Goal: Information Seeking & Learning: Learn about a topic

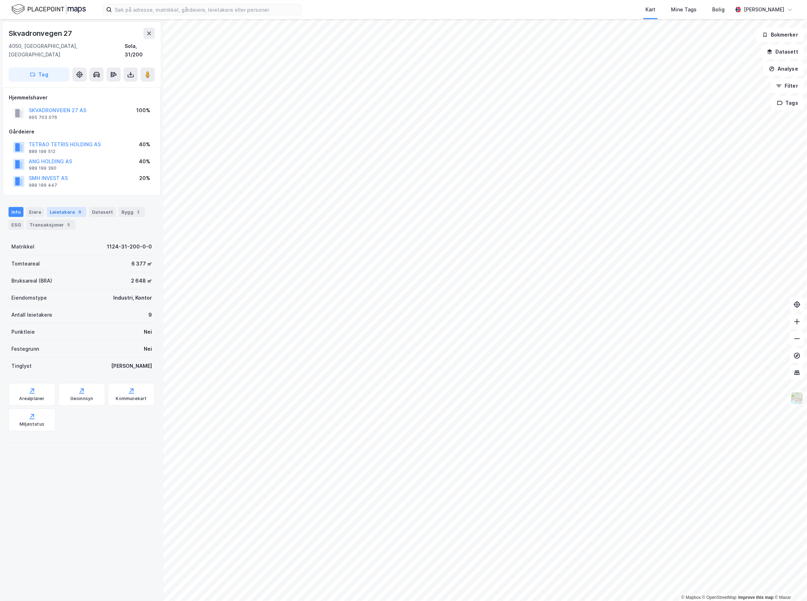
click at [74, 207] on div "Leietakere 9" at bounding box center [66, 212] width 39 height 10
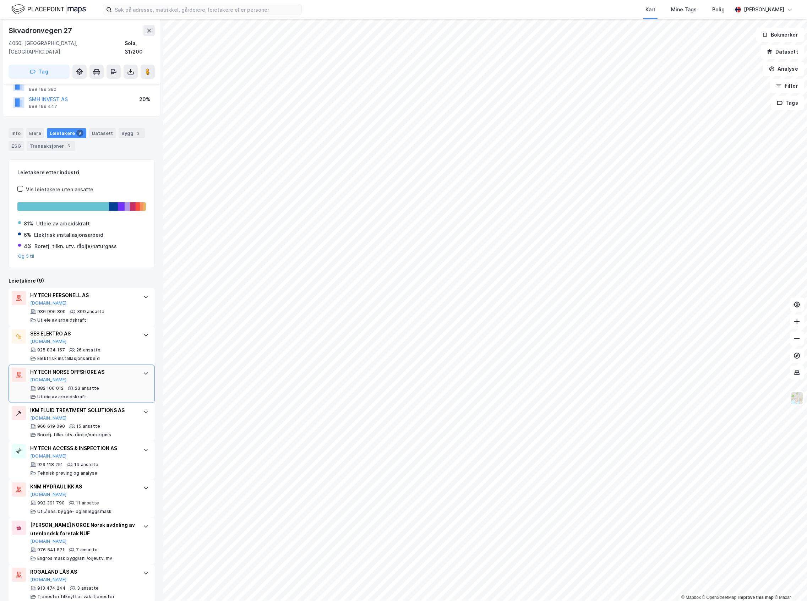
scroll to position [94, 0]
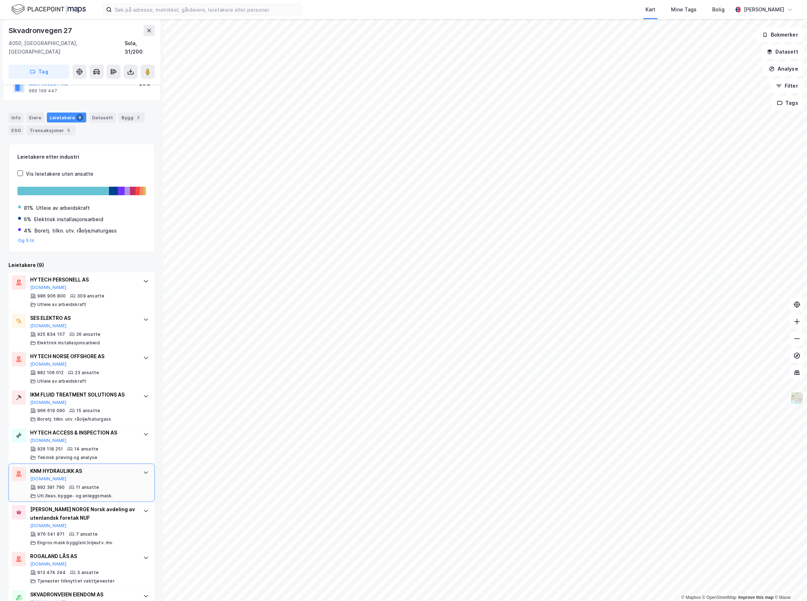
click at [92, 464] on div "KNM HYDRAULIKK AS [DOMAIN_NAME] 992 391 790 11 ansatte Utl./leas. bygge- og anl…" at bounding box center [82, 483] width 146 height 38
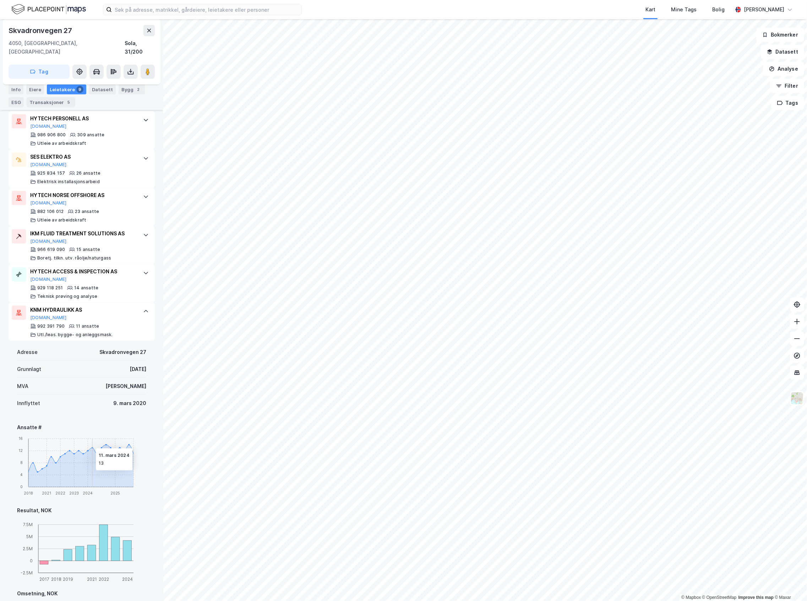
scroll to position [284, 0]
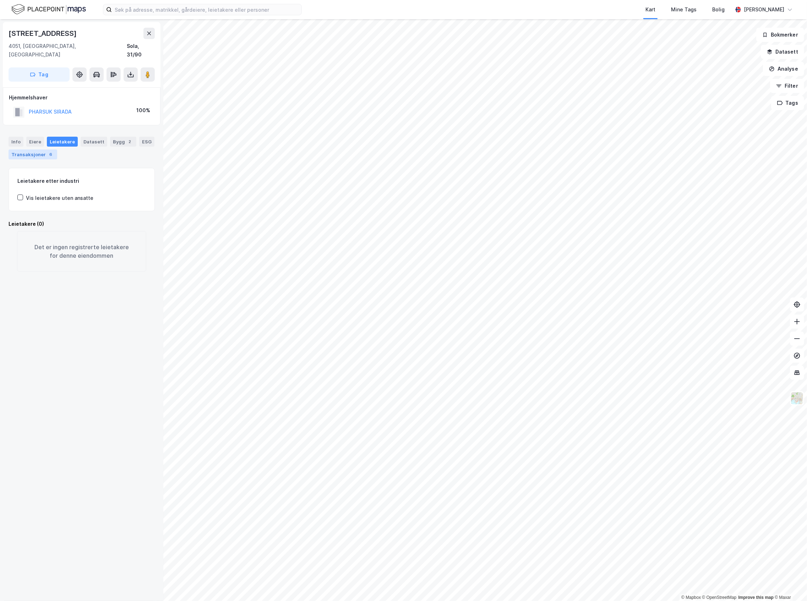
click at [57, 149] on div "Transaksjoner 6" at bounding box center [33, 154] width 49 height 10
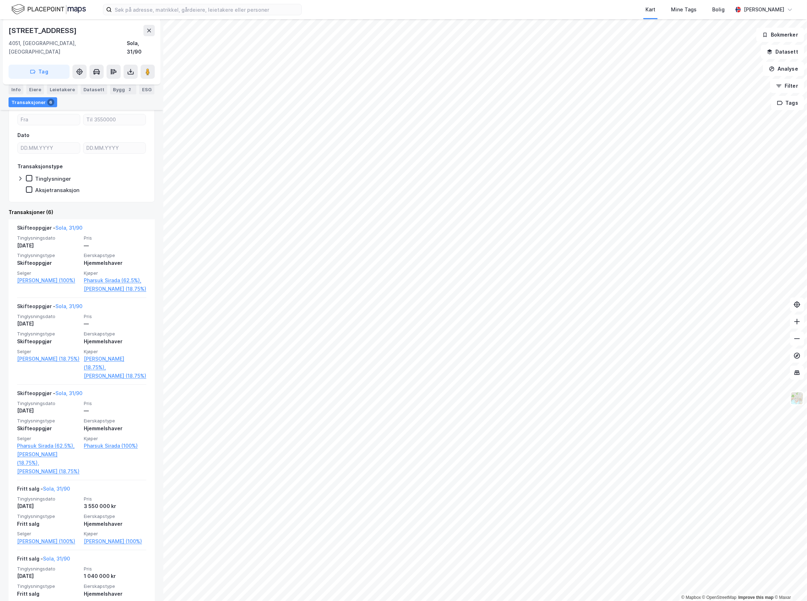
scroll to position [94, 0]
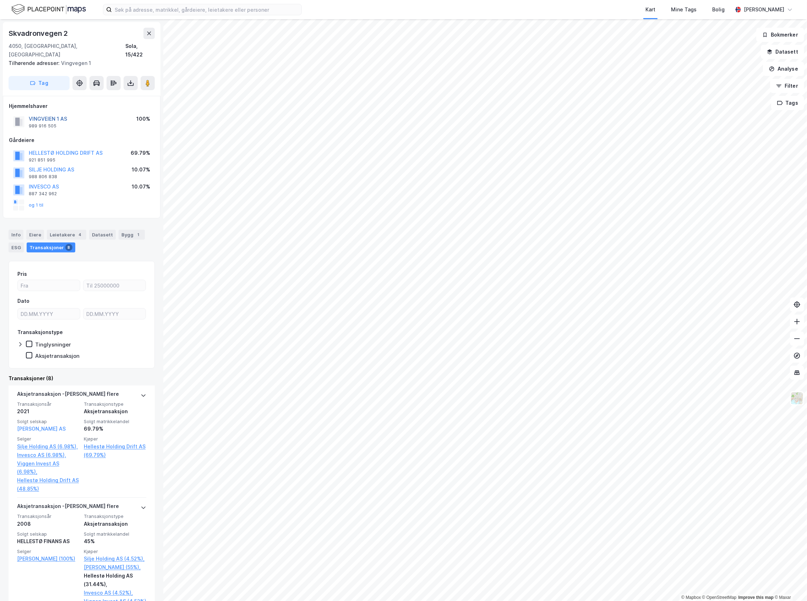
click at [0, 0] on button "VINGVEIEN 1 AS" at bounding box center [0, 0] width 0 height 0
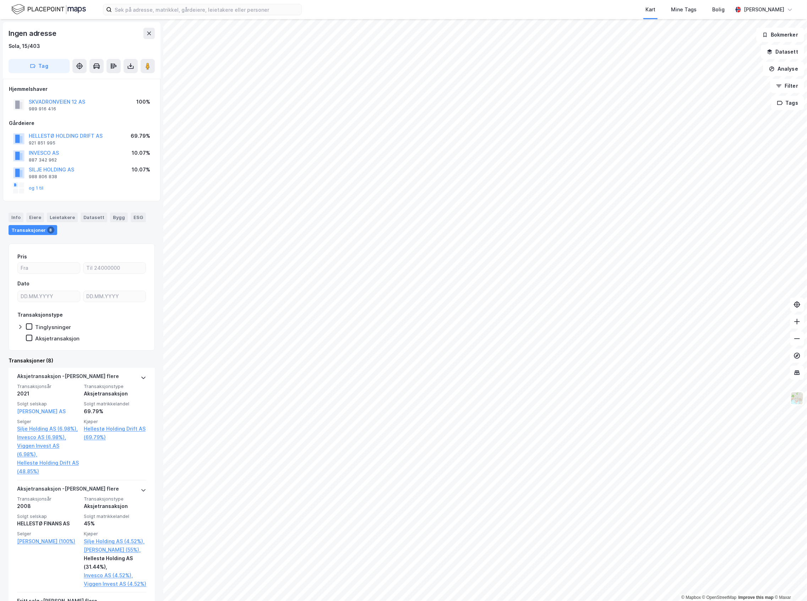
click at [0, 249] on html "Kart Mine Tags Bolig [PERSON_NAME] © Mapbox © OpenStreetMap Improve this map © …" at bounding box center [403, 300] width 807 height 601
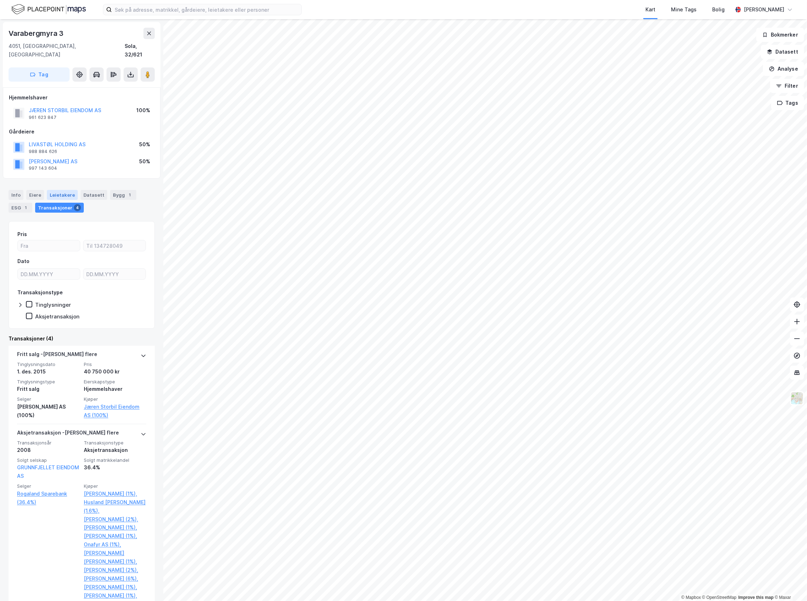
click at [57, 190] on div "Leietakere" at bounding box center [62, 195] width 31 height 10
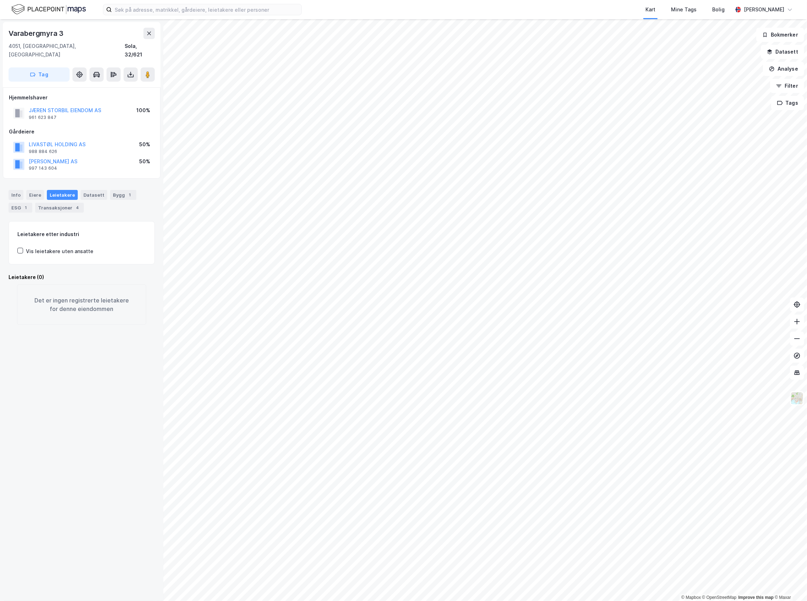
click at [24, 190] on div "Info [PERSON_NAME] Datasett Bygg 1 ESG 1 Transaksjoner 4" at bounding box center [82, 201] width 146 height 23
click at [30, 190] on div "Eiere" at bounding box center [35, 195] width 18 height 10
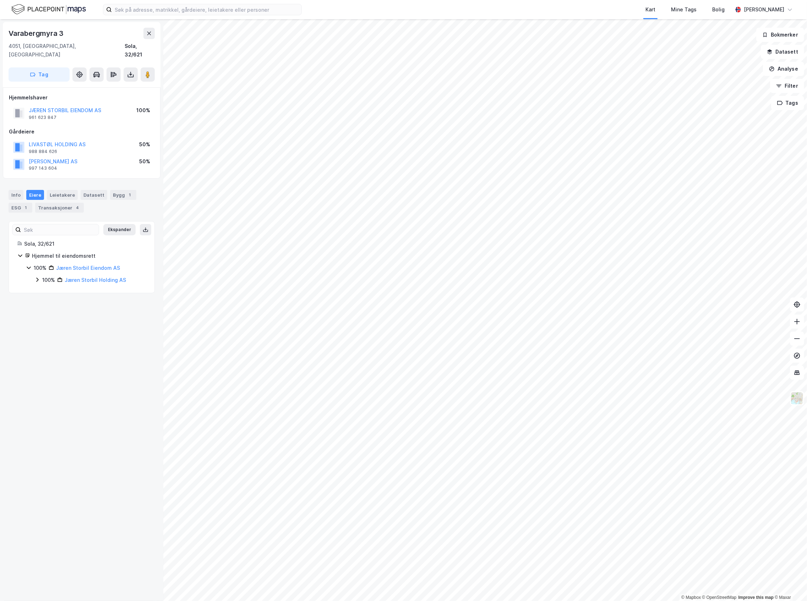
click at [49, 277] on div "100%" at bounding box center [48, 280] width 13 height 9
click at [52, 288] on div "50%" at bounding box center [56, 292] width 10 height 9
click at [53, 288] on div "50%" at bounding box center [56, 292] width 10 height 9
click at [54, 291] on div "50% [PERSON_NAME] AS 50% Livastøl Holding AS" at bounding box center [94, 298] width 103 height 21
click at [55, 300] on div "50%" at bounding box center [56, 304] width 10 height 9
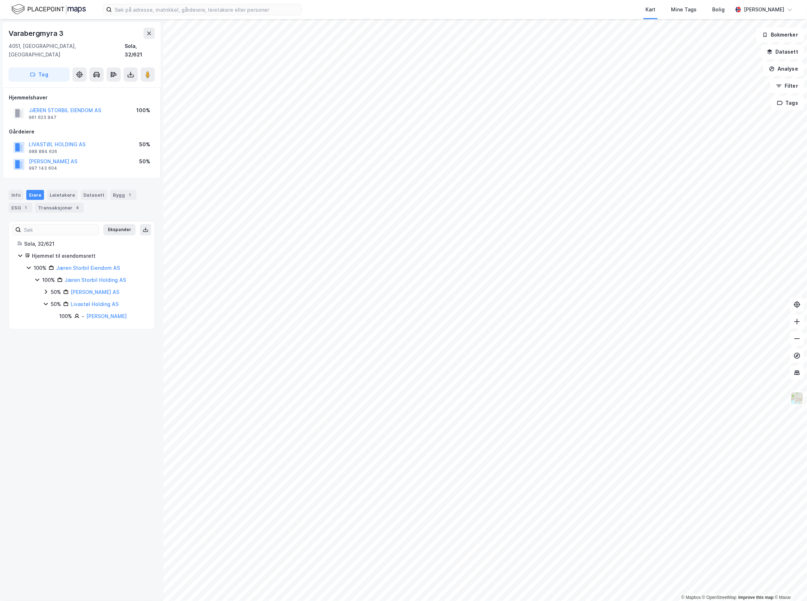
click at [55, 300] on div "50%" at bounding box center [56, 304] width 10 height 9
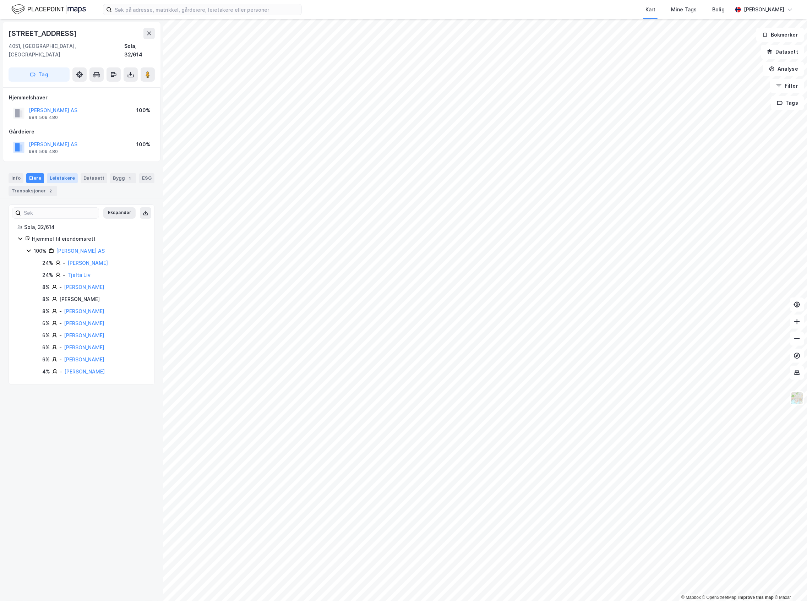
click at [68, 173] on div "Leietakere" at bounding box center [62, 178] width 31 height 10
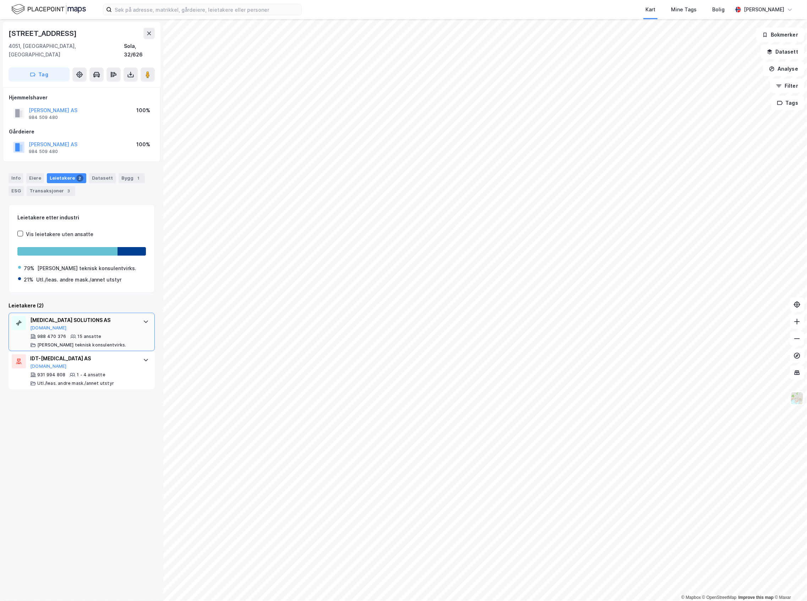
click at [105, 334] on div "988 470 376 15 ansatte [PERSON_NAME] teknisk konsulentvirks." at bounding box center [83, 341] width 106 height 14
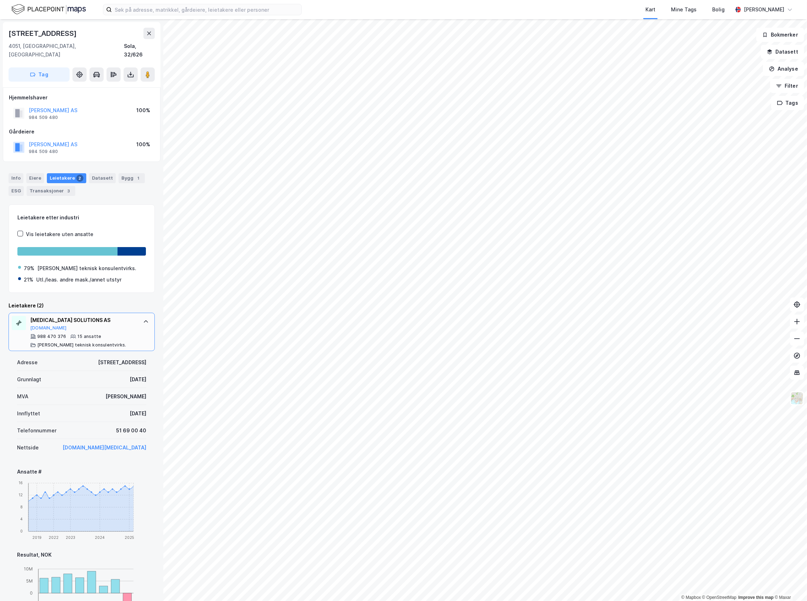
click at [105, 334] on div "988 470 376 15 ansatte [PERSON_NAME] teknisk konsulentvirks." at bounding box center [83, 341] width 106 height 14
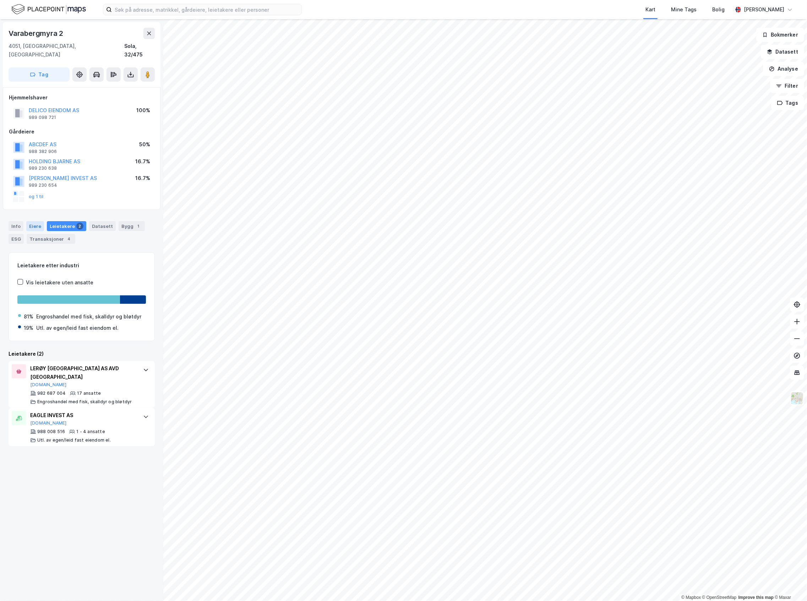
click at [38, 221] on div "Eiere" at bounding box center [35, 226] width 18 height 10
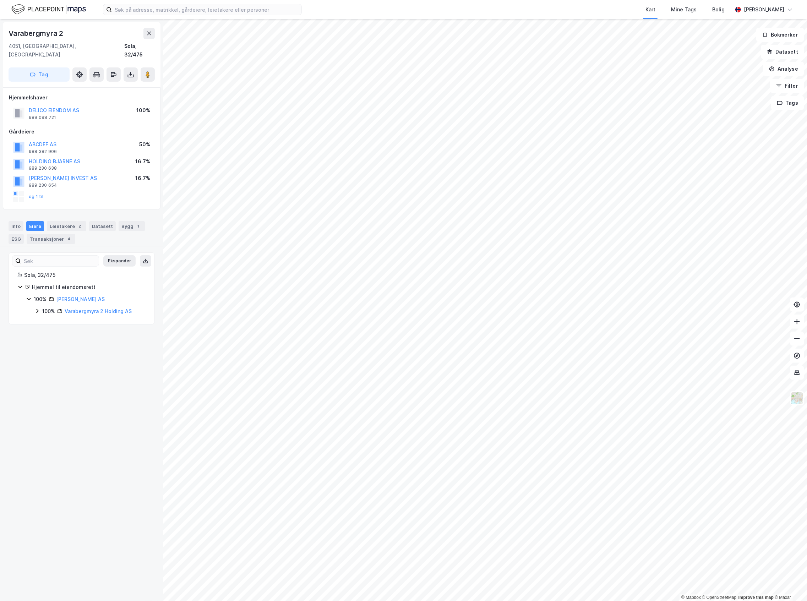
click at [53, 307] on div "100%" at bounding box center [48, 311] width 13 height 9
click at [52, 331] on div "17%" at bounding box center [56, 335] width 10 height 9
click at [51, 344] on div "17%" at bounding box center [56, 347] width 10 height 9
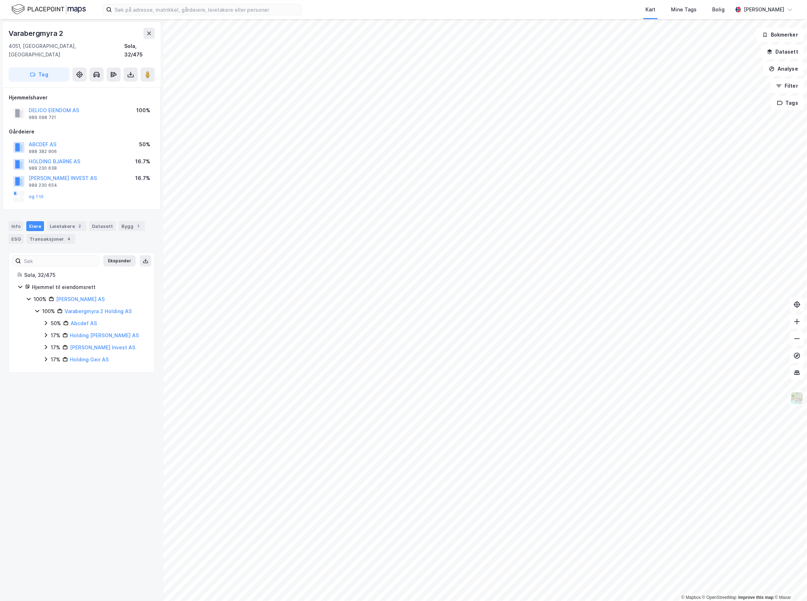
click at [51, 355] on div "17%" at bounding box center [56, 359] width 10 height 9
click at [51, 356] on div "17%" at bounding box center [56, 359] width 10 height 9
click at [56, 319] on div "50%" at bounding box center [56, 323] width 10 height 9
click at [55, 319] on div "50%" at bounding box center [56, 323] width 10 height 9
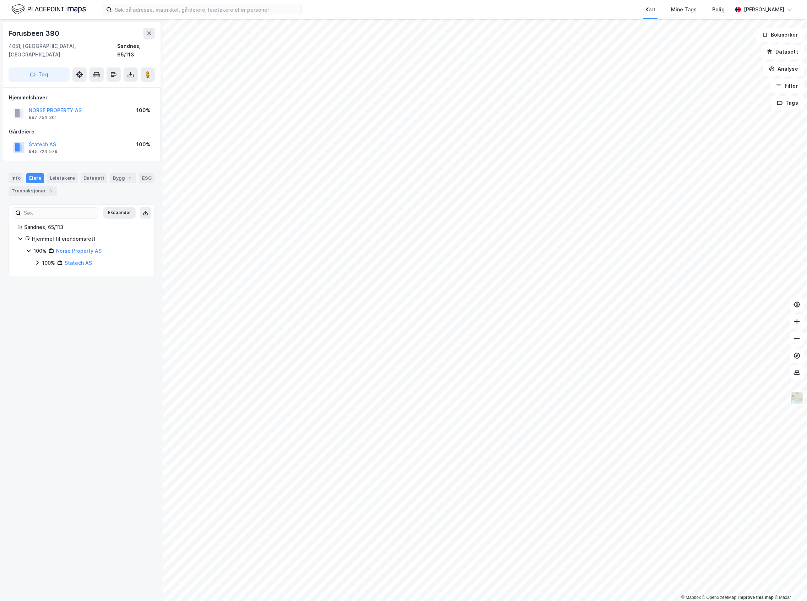
click at [38, 259] on div "100% Statech AS" at bounding box center [89, 263] width 111 height 9
click at [442, 601] on html "Kart Mine Tags Bolig [PERSON_NAME] © Mapbox © OpenStreetMap Improve this map © …" at bounding box center [403, 300] width 807 height 601
click at [807, 286] on html "Kart Mine Tags Bolig [PERSON_NAME] © Mapbox © OpenStreetMap Improve this map © …" at bounding box center [403, 300] width 807 height 601
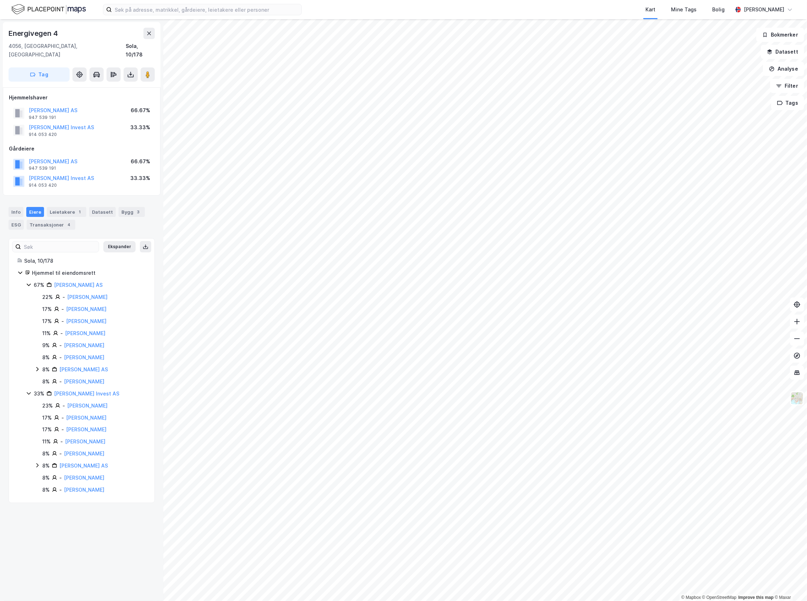
click at [61, 198] on div "Info [PERSON_NAME] 1 Datasett Bygg 3 ESG Transaksjoner 4" at bounding box center [81, 215] width 163 height 34
drag, startPoint x: 73, startPoint y: 212, endPoint x: 77, endPoint y: 215, distance: 5.3
click at [77, 215] on div "Info [PERSON_NAME] 1 Datasett Bygg 3 ESG Transaksjoner 4" at bounding box center [82, 218] width 146 height 23
click at [64, 198] on div "Info [PERSON_NAME] 1 Datasett Bygg 3 ESG Transaksjoner 4" at bounding box center [81, 215] width 163 height 34
click at [72, 207] on div "Leietakere 1" at bounding box center [66, 212] width 39 height 10
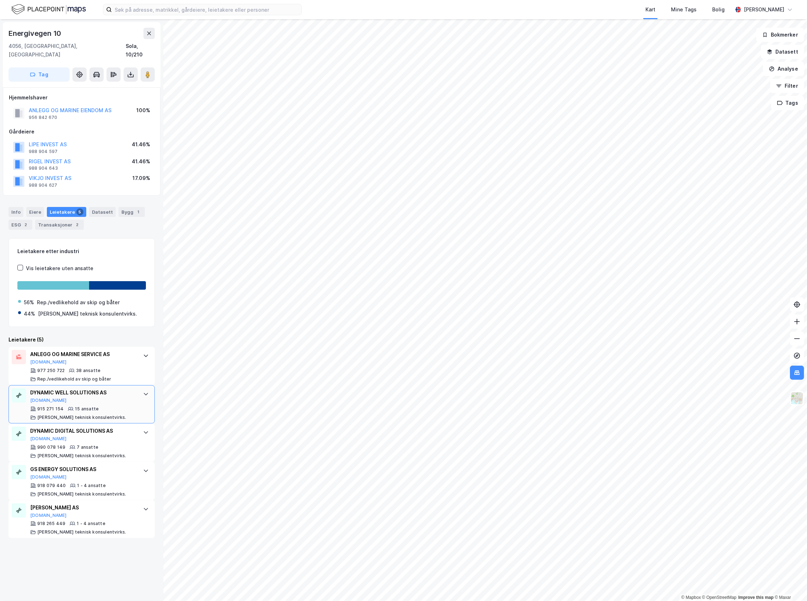
click at [140, 410] on div "DYNAMIC WELL SOLUTIONS AS [DOMAIN_NAME] 915 271 154 15 ansatte [PERSON_NAME] te…" at bounding box center [82, 404] width 146 height 38
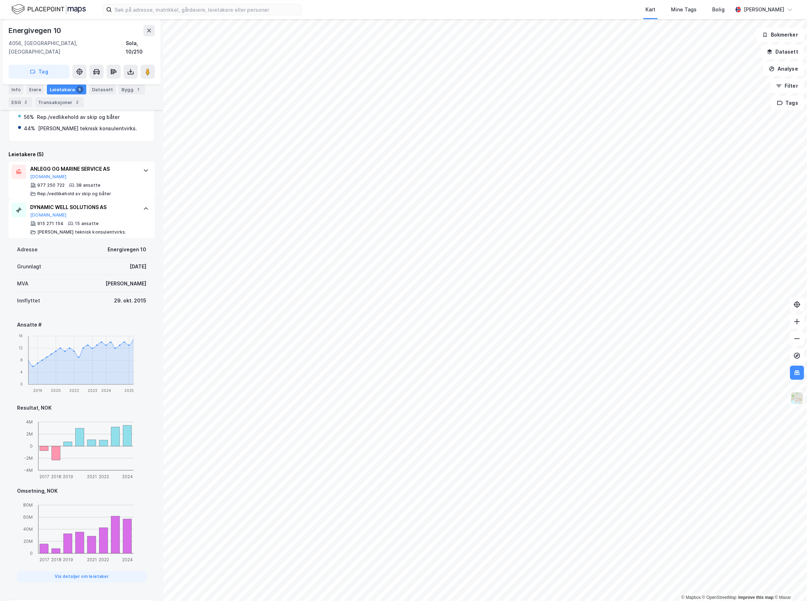
scroll to position [189, 0]
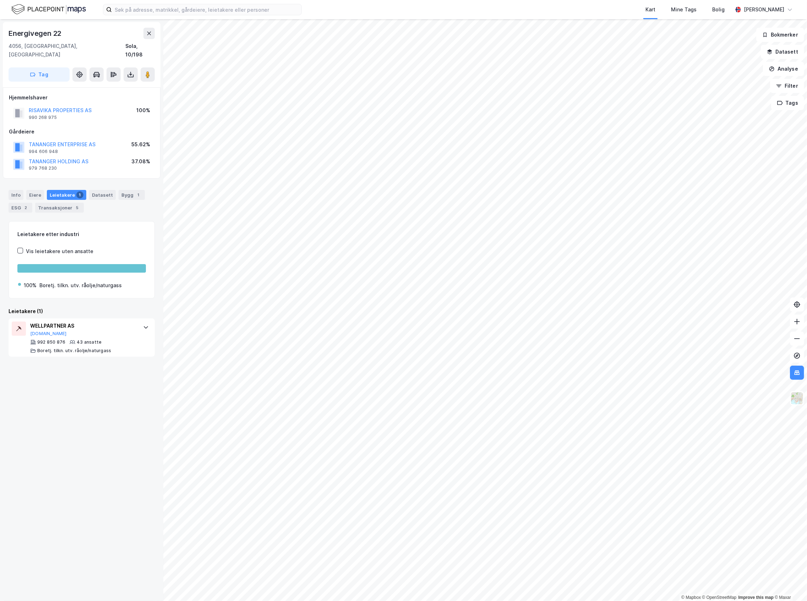
click at [133, 351] on div "Energivegen 22 4056, [GEOGRAPHIC_DATA], [GEOGRAPHIC_DATA] Sola, 10/198 Tag Hjem…" at bounding box center [81, 310] width 163 height 582
click at [133, 344] on div "WELLPARTNER AS [DOMAIN_NAME] 992 850 876 43 ansatte [PERSON_NAME]. tilkn. utv. …" at bounding box center [82, 337] width 146 height 38
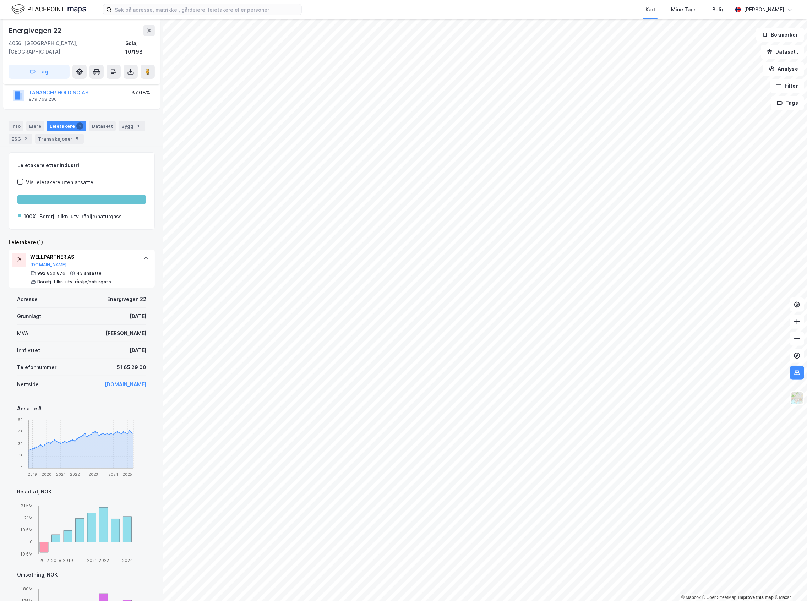
scroll to position [94, 0]
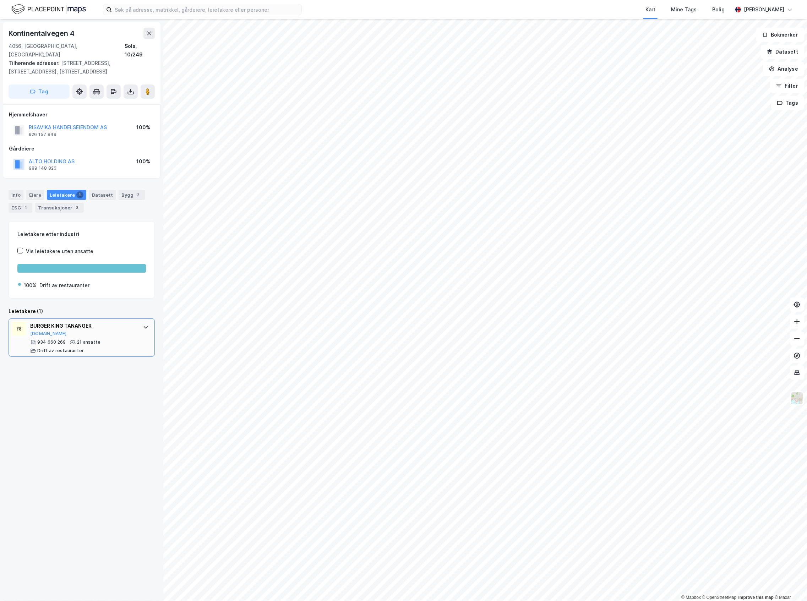
click at [120, 328] on div "BURGER KING TANANGER [DOMAIN_NAME]" at bounding box center [83, 329] width 106 height 15
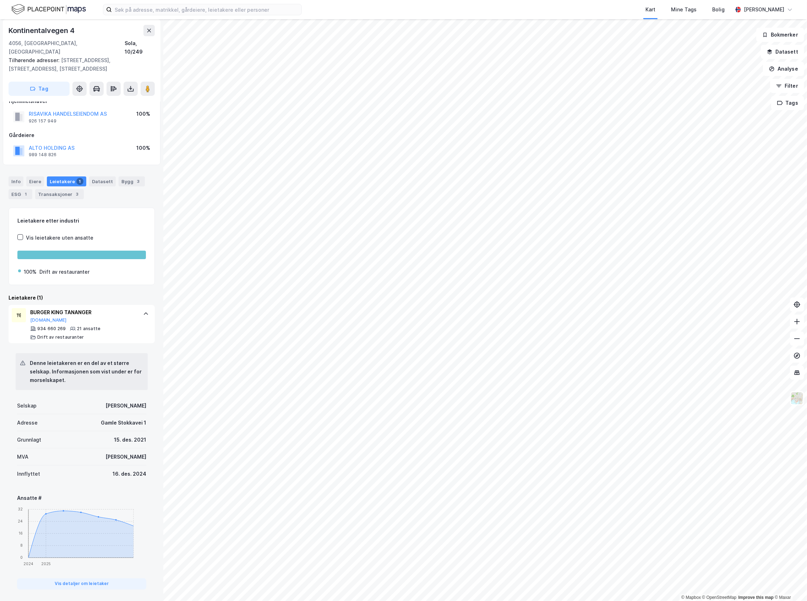
scroll to position [20, 0]
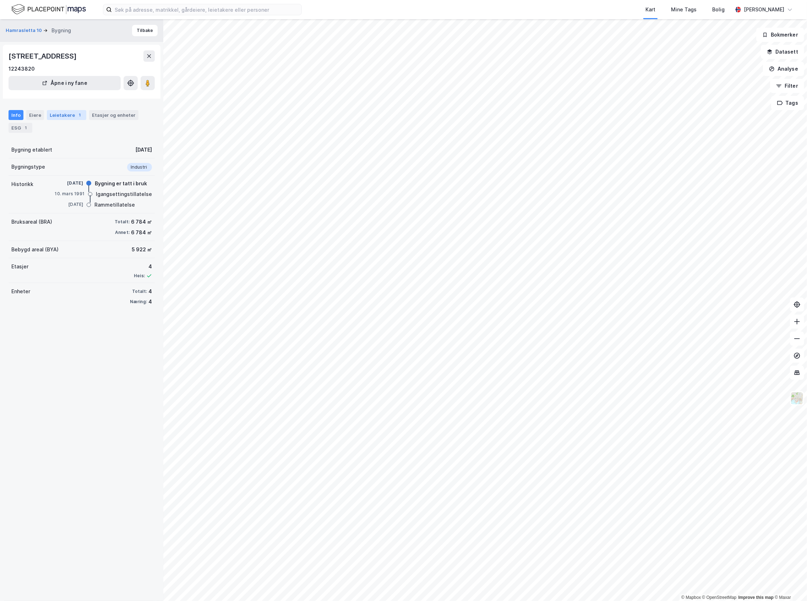
click at [76, 112] on div "1" at bounding box center [79, 114] width 7 height 7
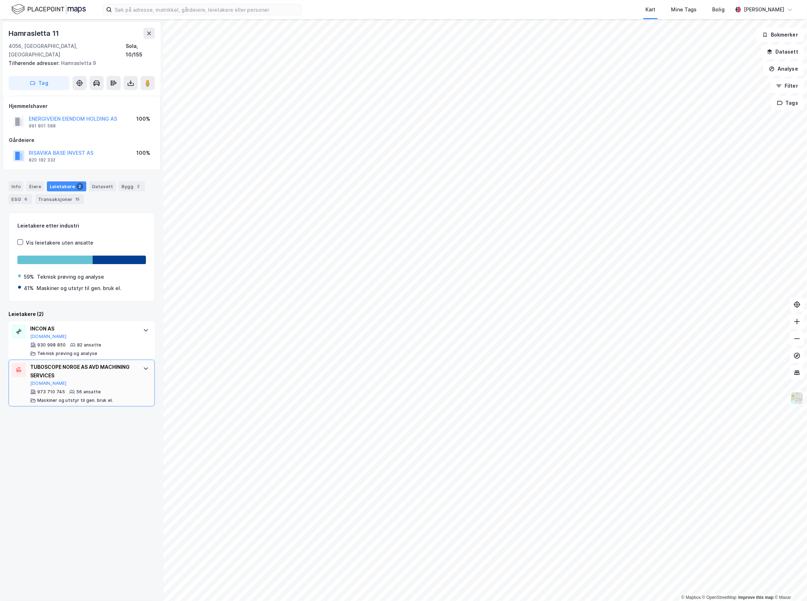
click at [129, 360] on div "TUBOSCOPE NORGE AS AVD MACHINING SERVICES [DOMAIN_NAME] 973 710 745 56 ansatte …" at bounding box center [82, 383] width 146 height 47
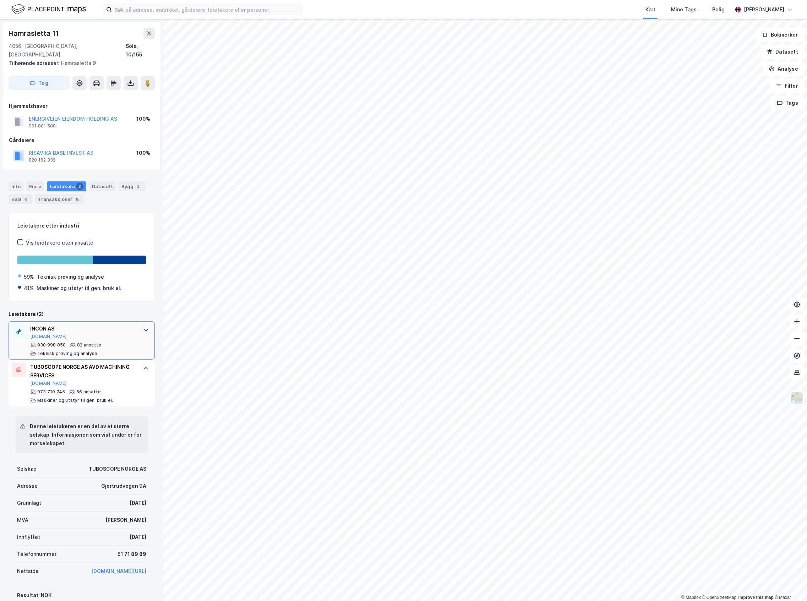
click at [126, 330] on div "INCON AS [DOMAIN_NAME]" at bounding box center [83, 331] width 106 height 15
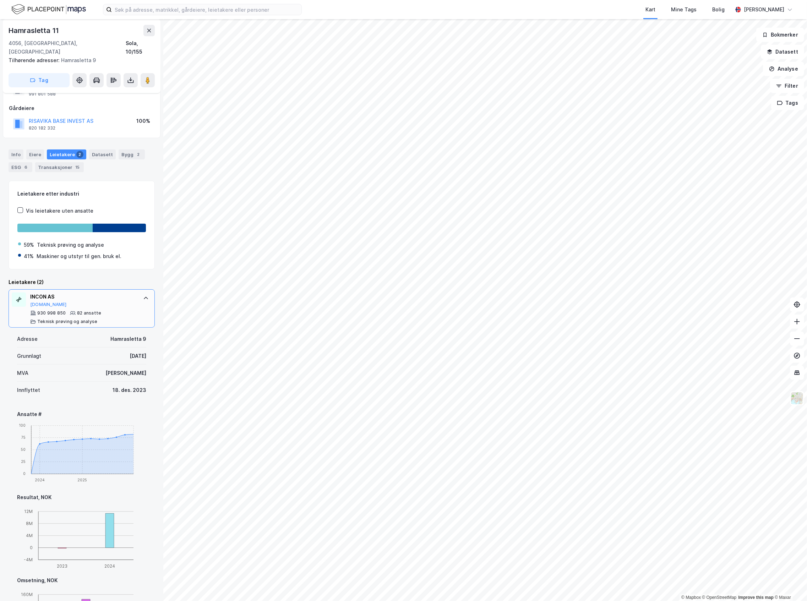
scroll to position [47, 0]
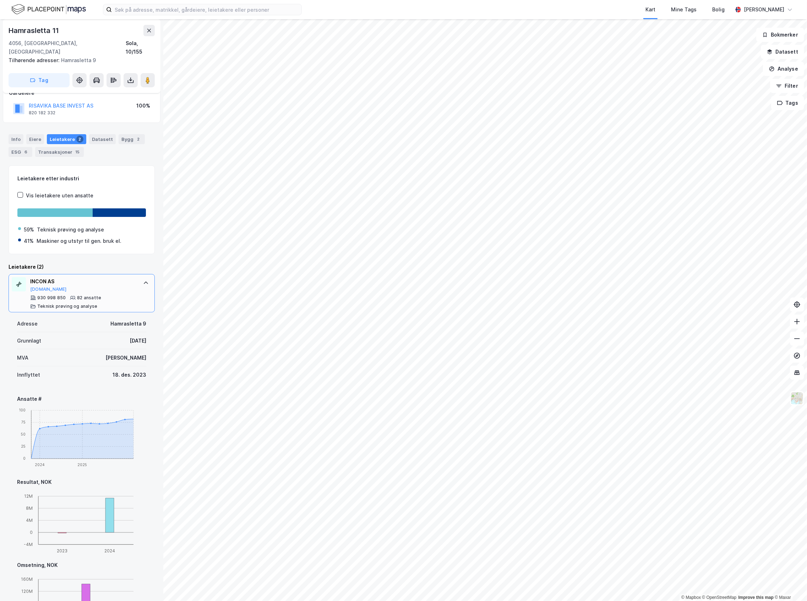
click at [129, 301] on div "INCON AS [DOMAIN_NAME] 930 998 850 82 ansatte Teknisk prøving og analyse" at bounding box center [82, 293] width 146 height 38
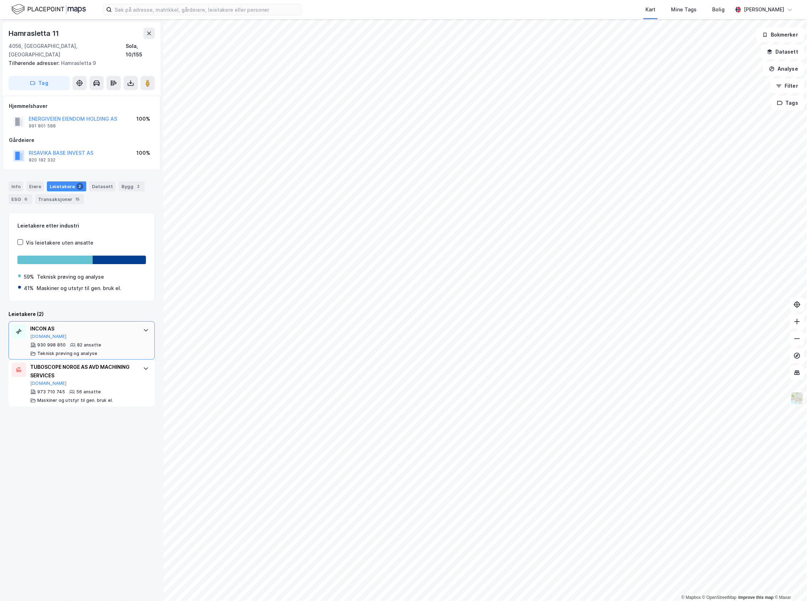
scroll to position [0, 0]
click at [124, 376] on div "TUBOSCOPE NORGE AS AVD MACHINING SERVICES [DOMAIN_NAME]" at bounding box center [83, 374] width 106 height 23
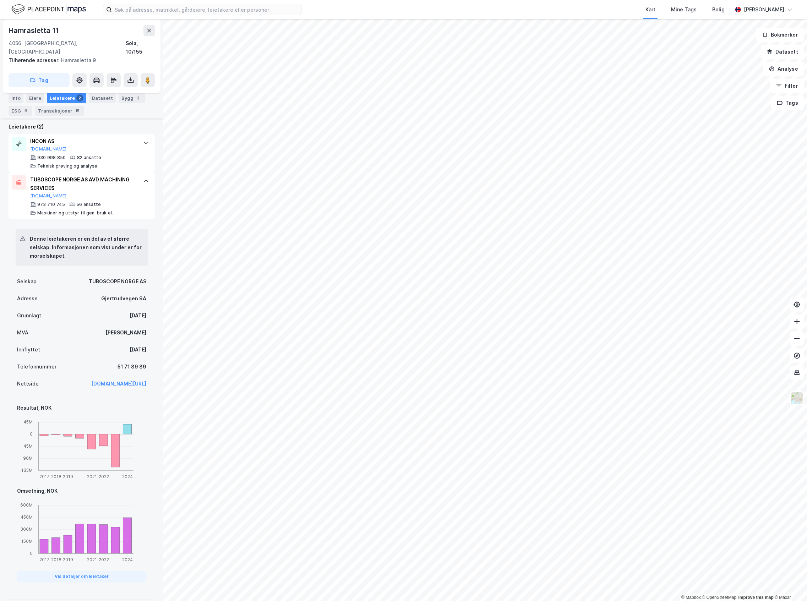
scroll to position [140, 0]
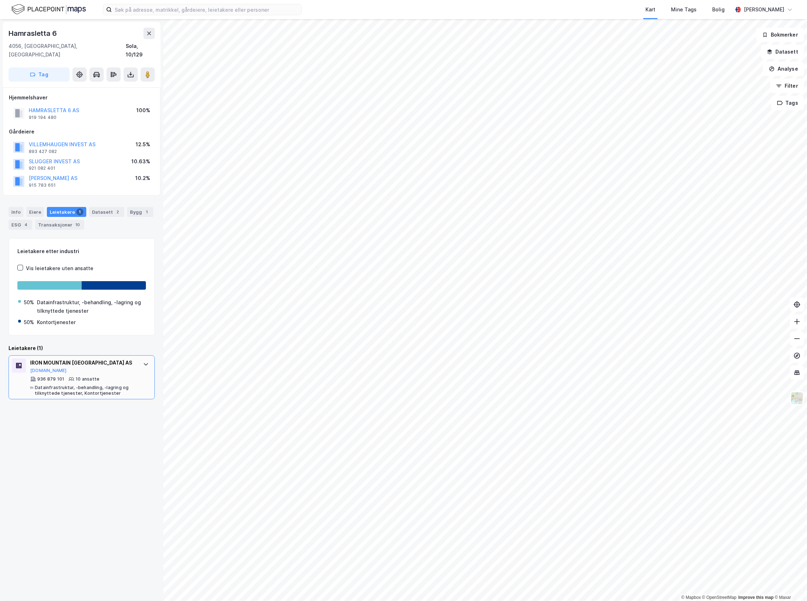
click at [68, 376] on div "936 879 101 10 ansatte Datainfrastruktur, -behandling, -lagring og tilknyttede …" at bounding box center [83, 386] width 106 height 20
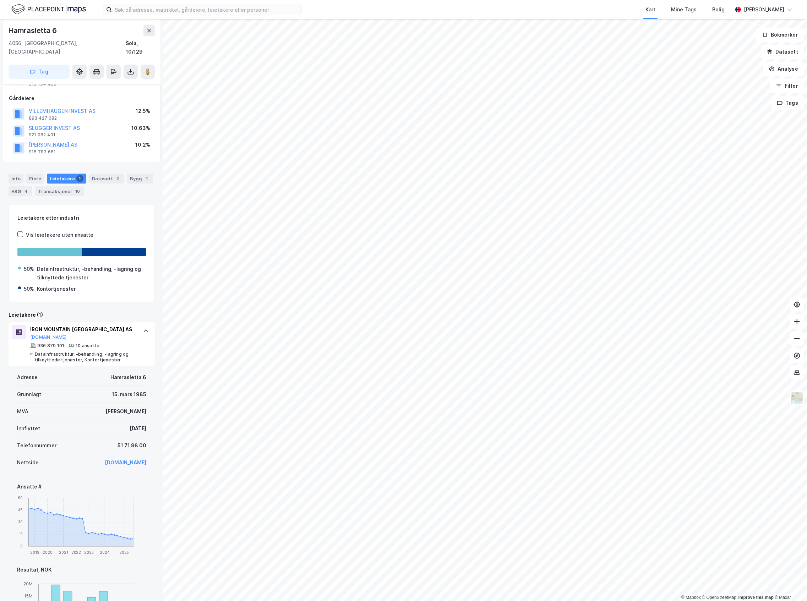
scroll to position [94, 0]
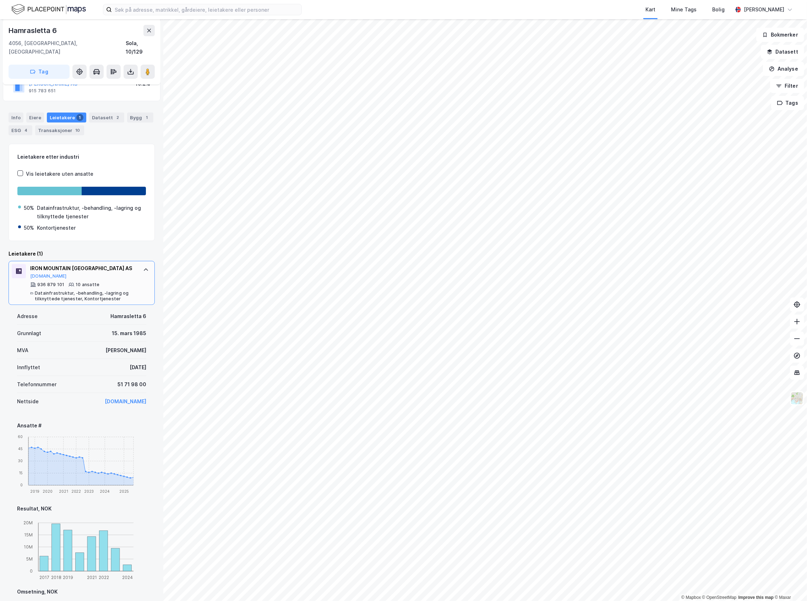
click at [108, 261] on div "IRON MOUNTAIN [GEOGRAPHIC_DATA] AS [DOMAIN_NAME] 936 879 101 10 ansatte Datainf…" at bounding box center [82, 283] width 146 height 44
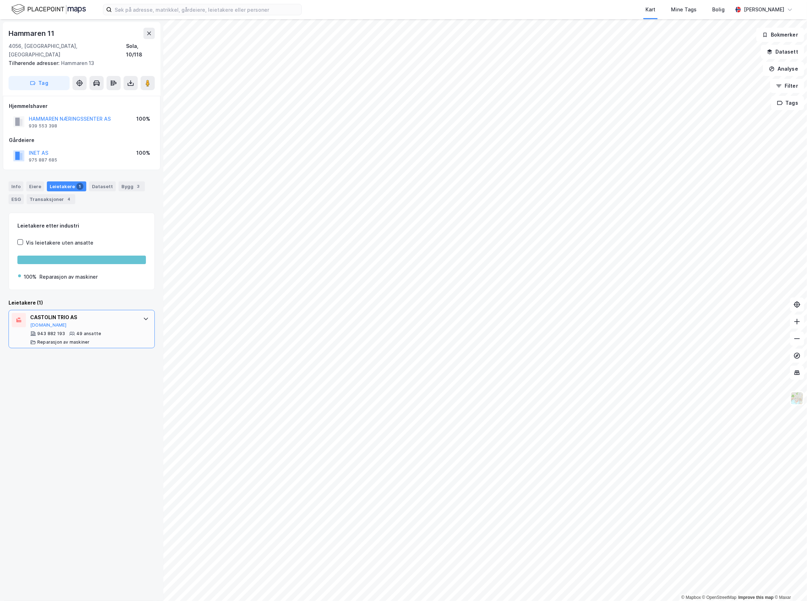
click at [83, 339] on div "Reparasjon av maskiner" at bounding box center [63, 342] width 52 height 6
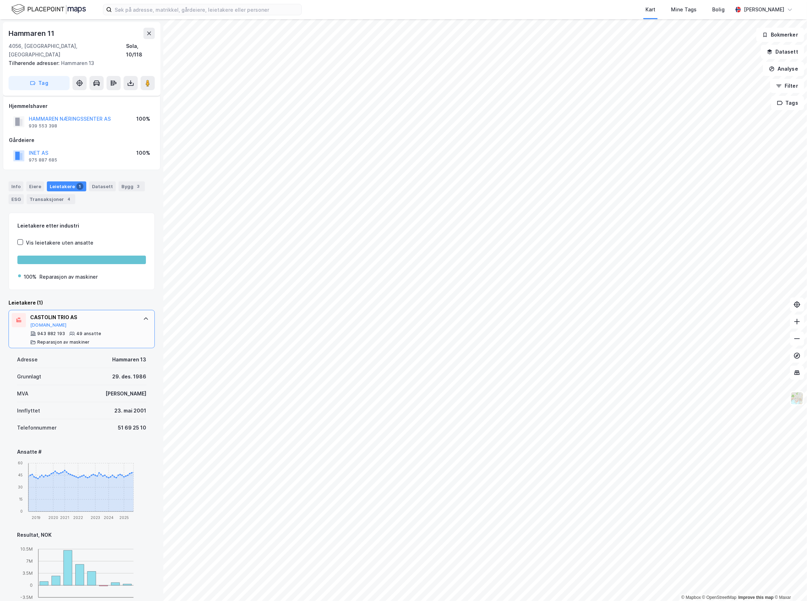
scroll to position [47, 0]
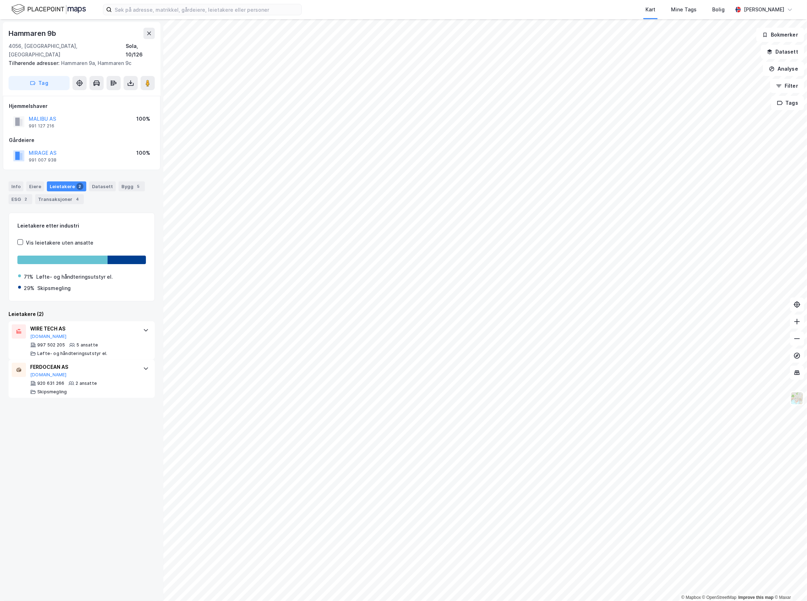
drag, startPoint x: 104, startPoint y: 248, endPoint x: 128, endPoint y: 306, distance: 62.8
drag, startPoint x: 128, startPoint y: 306, endPoint x: 84, endPoint y: 439, distance: 139.9
click at [84, 439] on div "Hammaren 9b 4056, [GEOGRAPHIC_DATA], [GEOGRAPHIC_DATA], 10/126 Tilhørende adres…" at bounding box center [81, 310] width 163 height 582
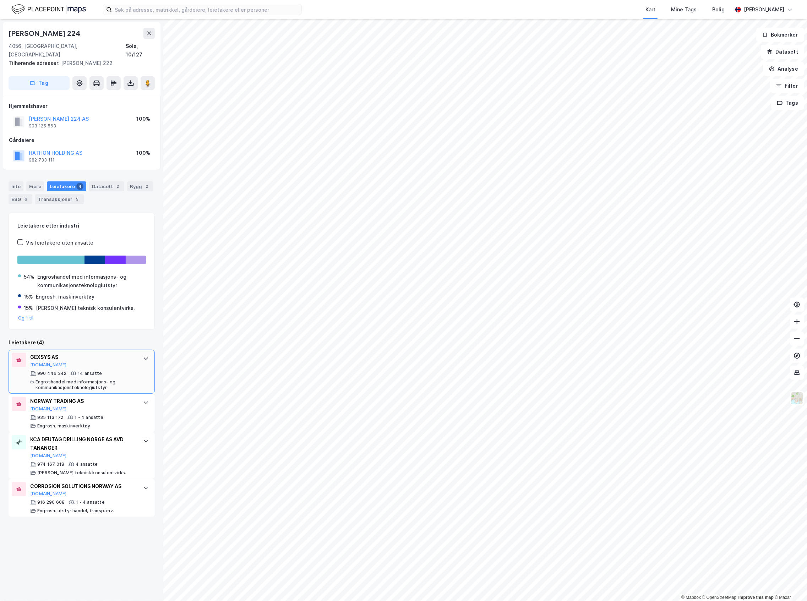
click at [111, 371] on div "990 446 342 14 ansatte Engroshandel med informasjons- og kommunikasjonsteknolog…" at bounding box center [83, 381] width 106 height 20
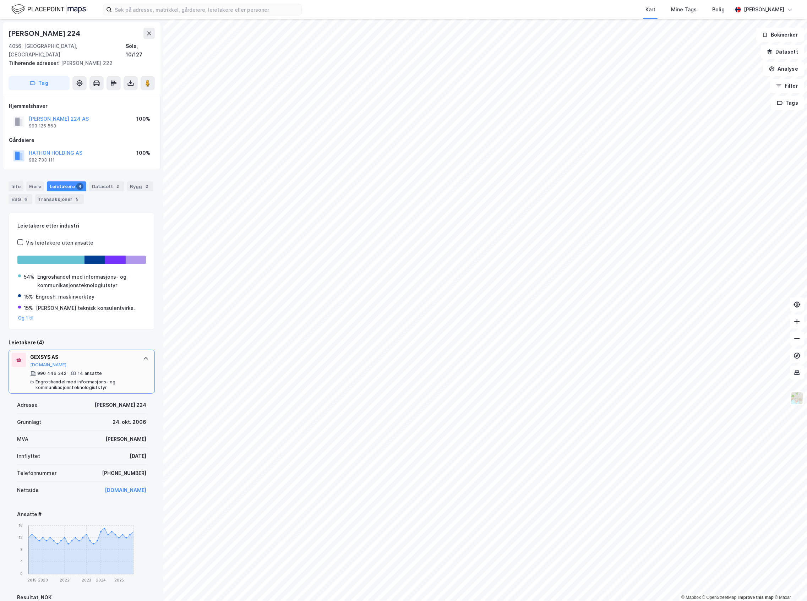
click at [111, 371] on div "990 446 342 14 ansatte Engroshandel med informasjons- og kommunikasjonsteknolog…" at bounding box center [83, 381] width 106 height 20
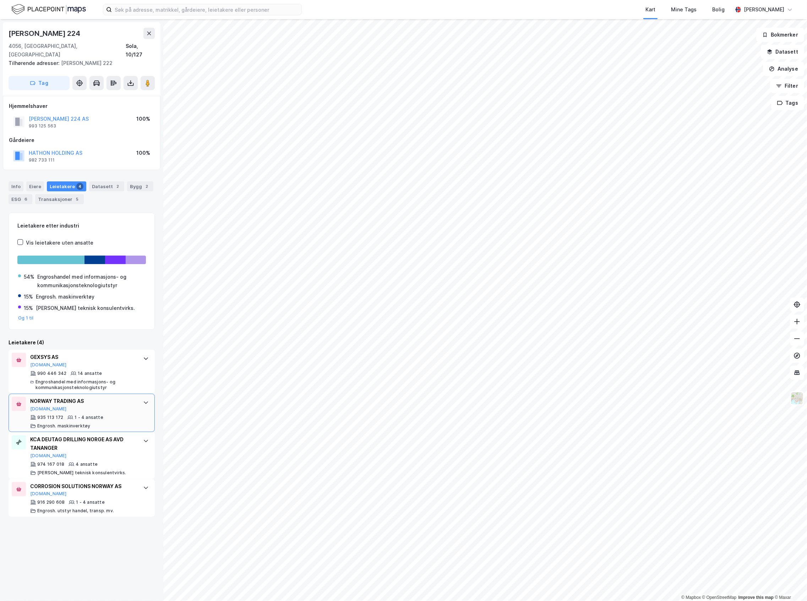
click at [105, 415] on div "935 113 172 1 - 4 ansatte Engrosh. maskinverktøy" at bounding box center [83, 422] width 106 height 14
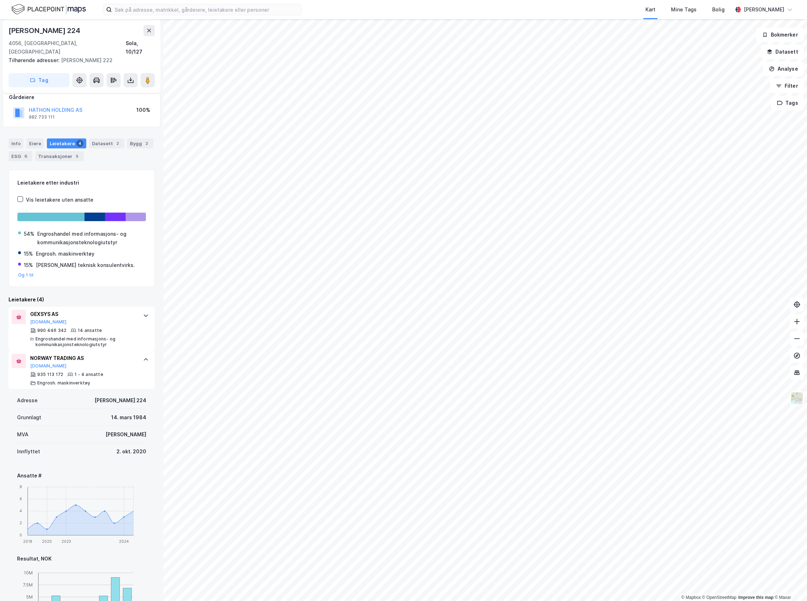
scroll to position [189, 0]
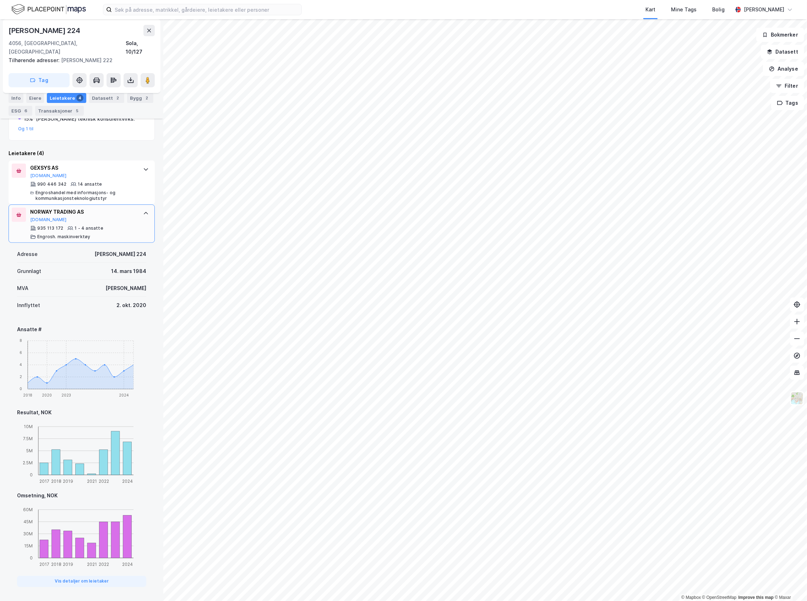
click at [109, 213] on div "NORWAY TRADING AS [DOMAIN_NAME]" at bounding box center [83, 215] width 106 height 15
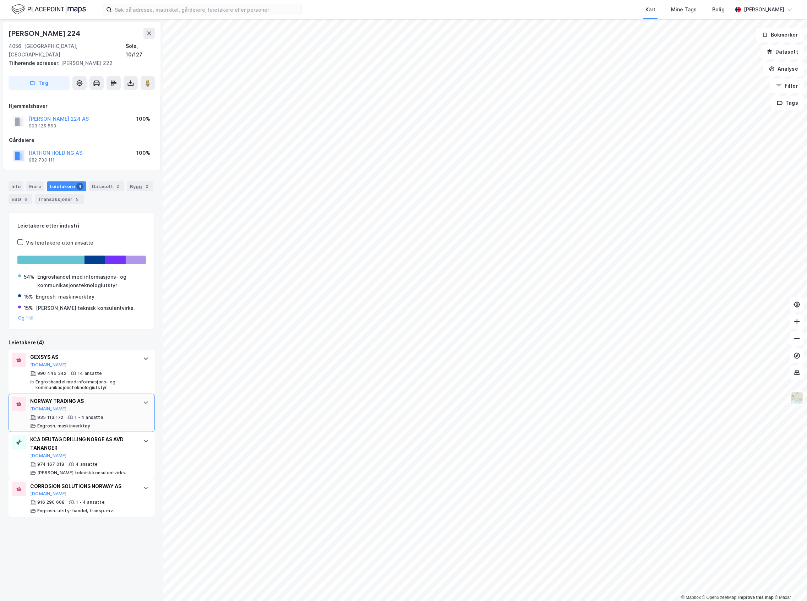
scroll to position [0, 0]
click at [106, 515] on div "Risavika Havnering 224 4056, [GEOGRAPHIC_DATA], [GEOGRAPHIC_DATA] Sola, 10/127 …" at bounding box center [81, 310] width 163 height 582
click at [101, 499] on div "1 - 4 ansatte" at bounding box center [90, 502] width 29 height 6
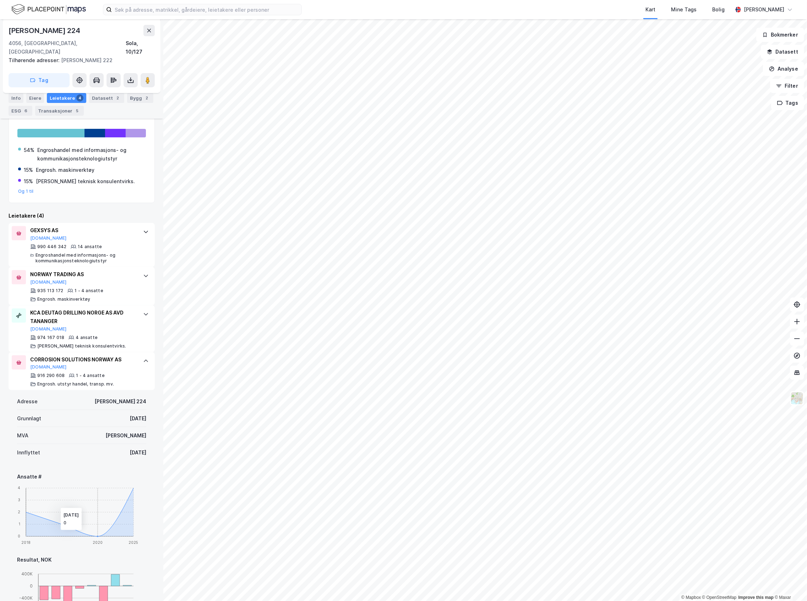
scroll to position [142, 0]
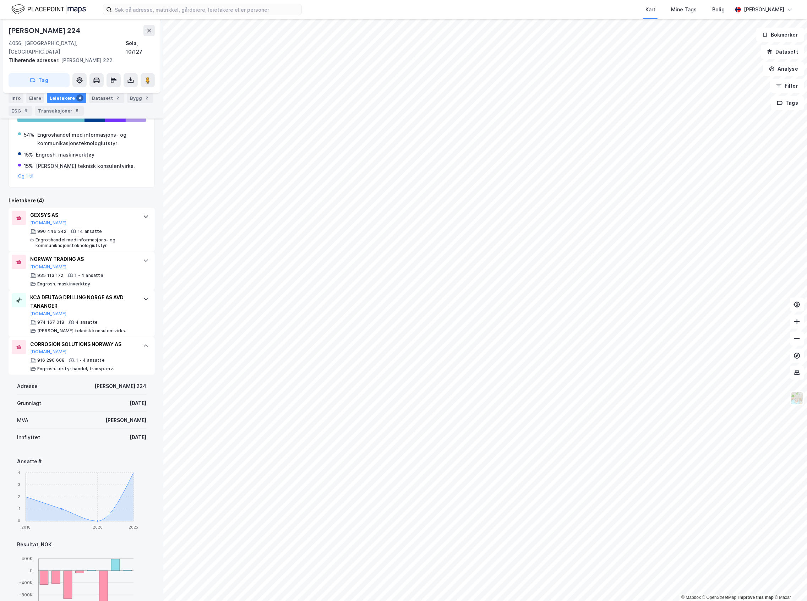
click at [113, 375] on div "Adresse [PERSON_NAME] 224 Grunnlagt [DATE] MVA Ja Innflyttet [DATE] Ansatte # 2…" at bounding box center [82, 556] width 146 height 362
click at [113, 357] on div "916 290 608 1 - 4 ansatte Engrosh. utstyr handel, transp. mv." at bounding box center [83, 364] width 106 height 14
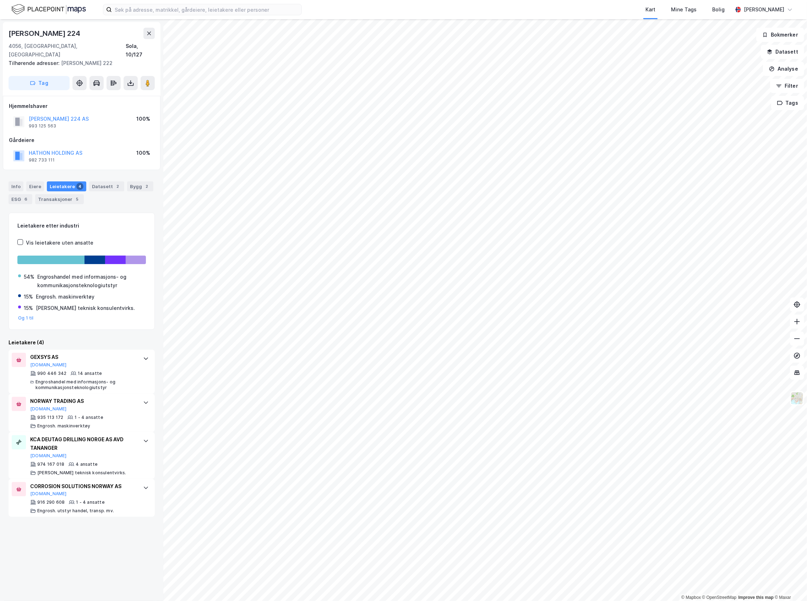
scroll to position [0, 0]
click at [114, 435] on div "KCA DEUTAG DRILLING NORGE AS AVD TANANGER" at bounding box center [83, 443] width 106 height 17
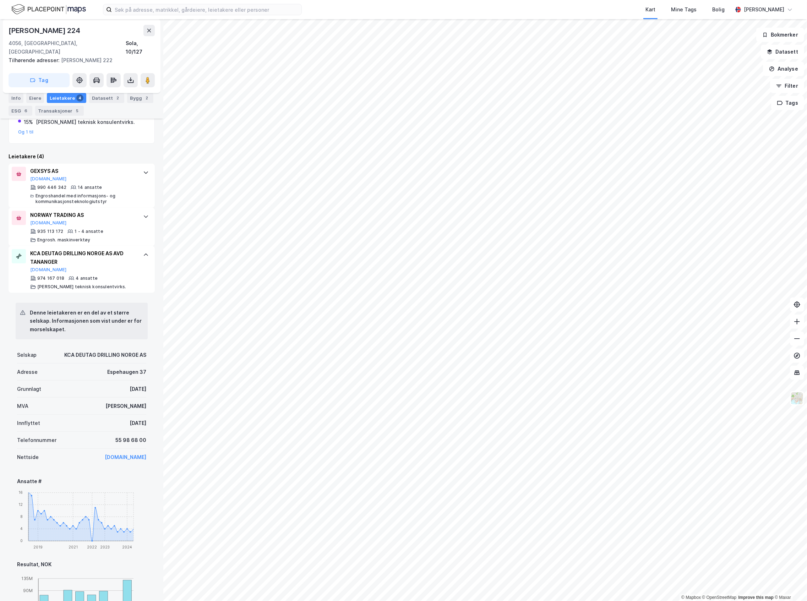
scroll to position [142, 0]
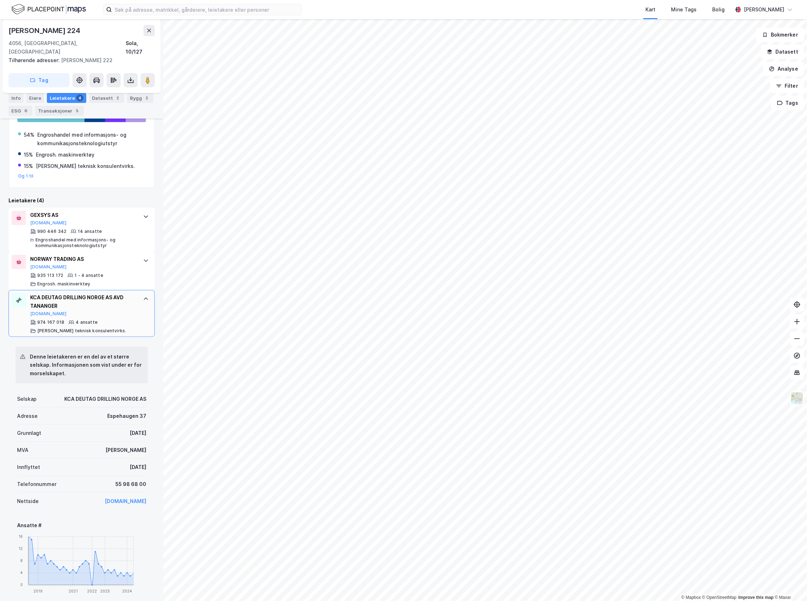
click at [95, 310] on div "KCA DEUTAG DRILLING NORGE AS AVD TANANGER [DOMAIN_NAME] 974 167 018 4 ansatte […" at bounding box center [83, 313] width 106 height 40
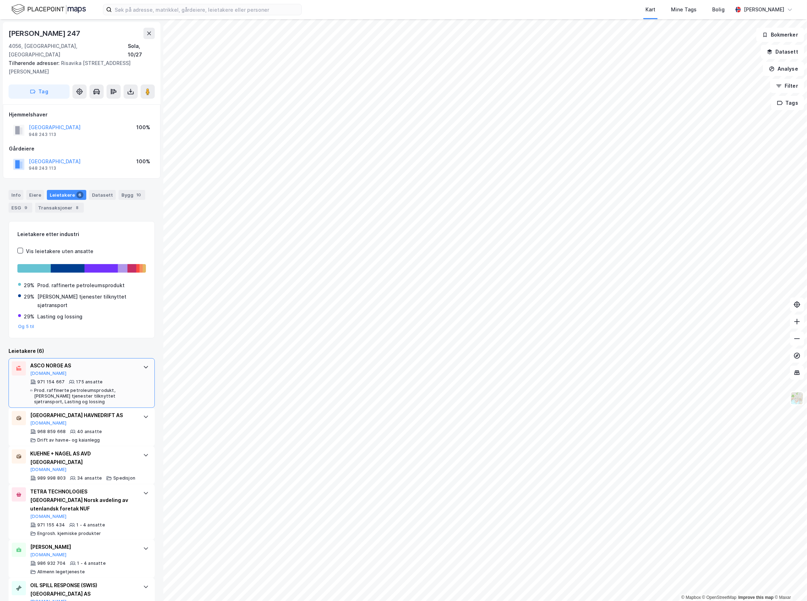
scroll to position [9, 0]
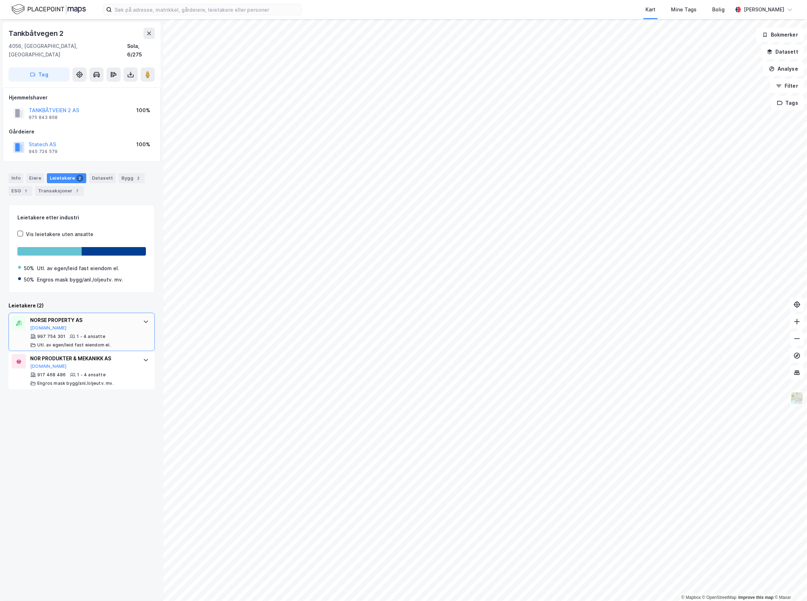
click at [117, 322] on div "NORSE PROPERTY AS [DOMAIN_NAME]" at bounding box center [83, 323] width 106 height 15
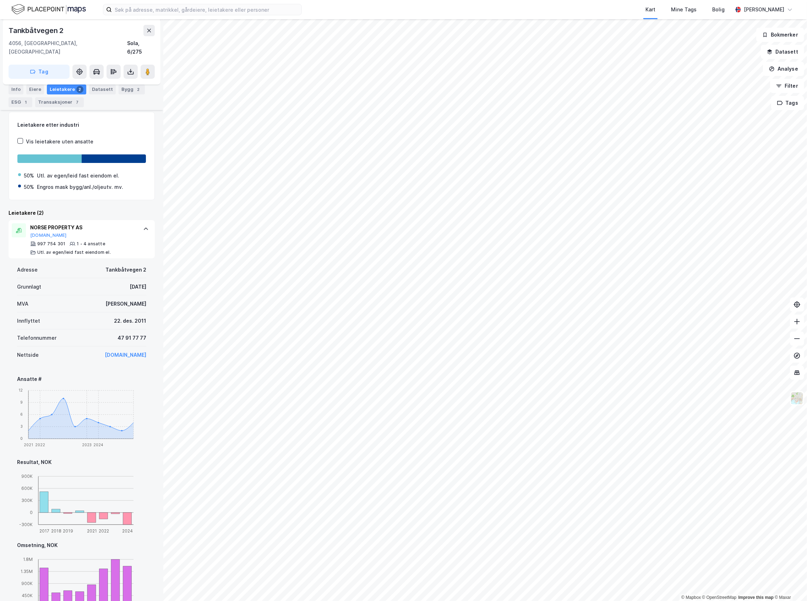
scroll to position [94, 0]
click at [108, 229] on div "NORSE PROPERTY AS [DOMAIN_NAME] 997 754 301 1 - 4 ansatte Utl. av egen/leid fas…" at bounding box center [83, 238] width 106 height 32
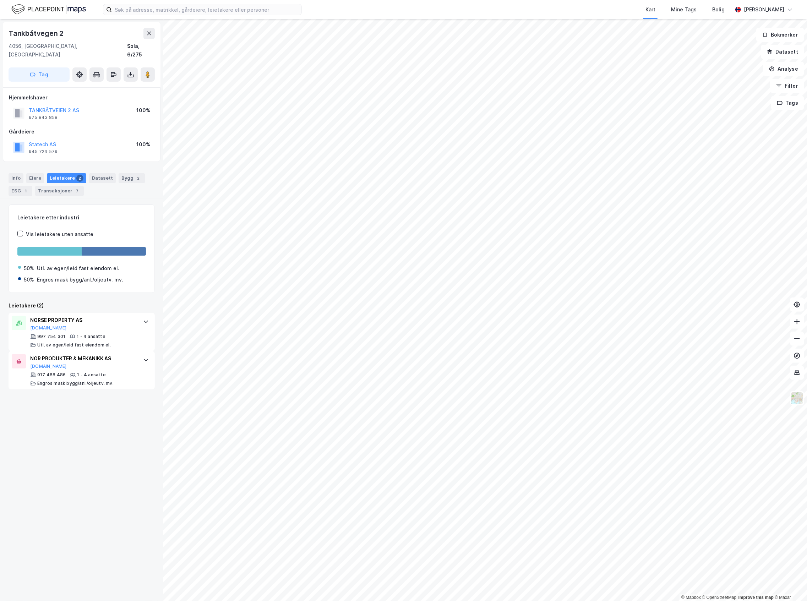
scroll to position [0, 0]
click at [117, 354] on div "NOR PRODUKTER & MEKANIKK AS" at bounding box center [83, 358] width 106 height 9
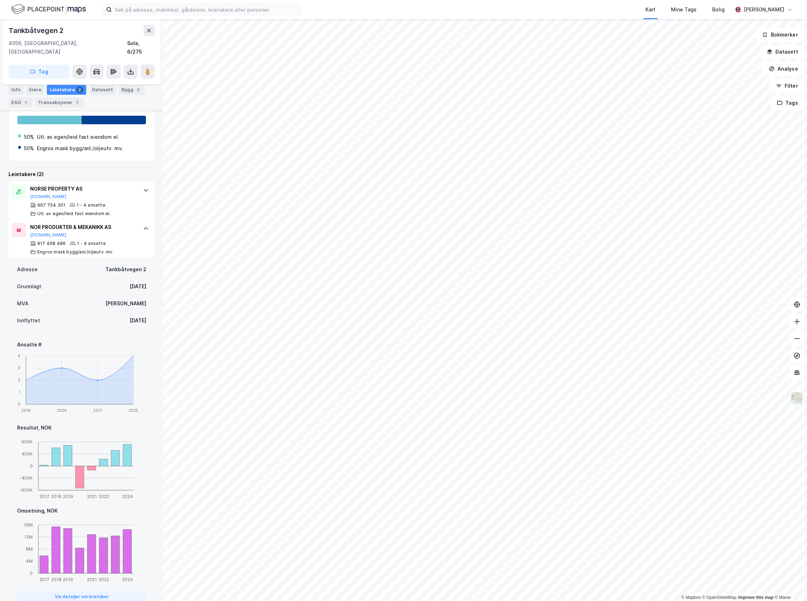
scroll to position [142, 0]
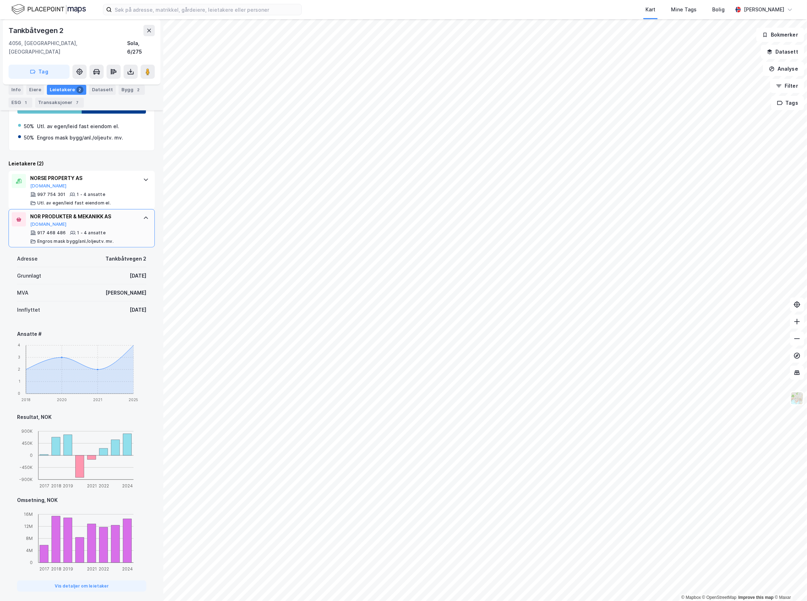
click at [120, 230] on div "917 468 486 1 - 4 ansatte Engros mask bygg/anl./oljeutv. mv." at bounding box center [83, 237] width 106 height 14
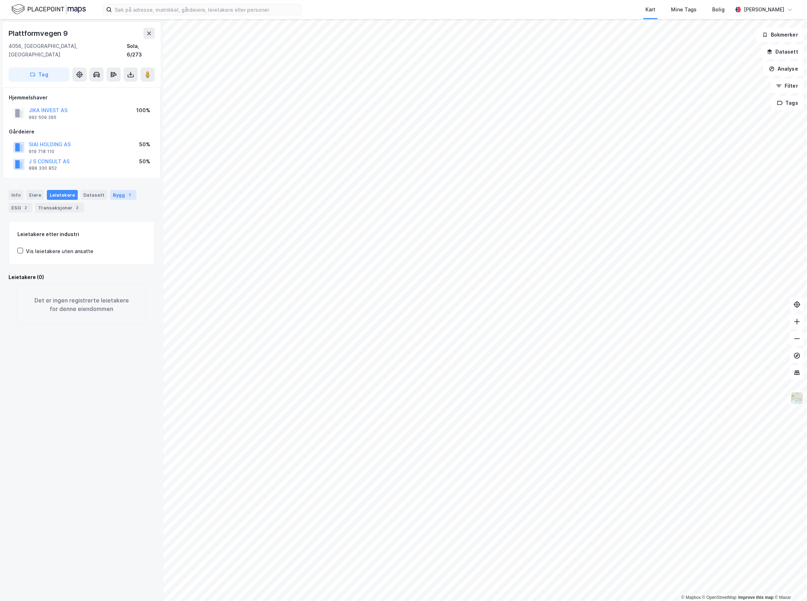
click at [113, 190] on div "Bygg 1" at bounding box center [123, 195] width 26 height 10
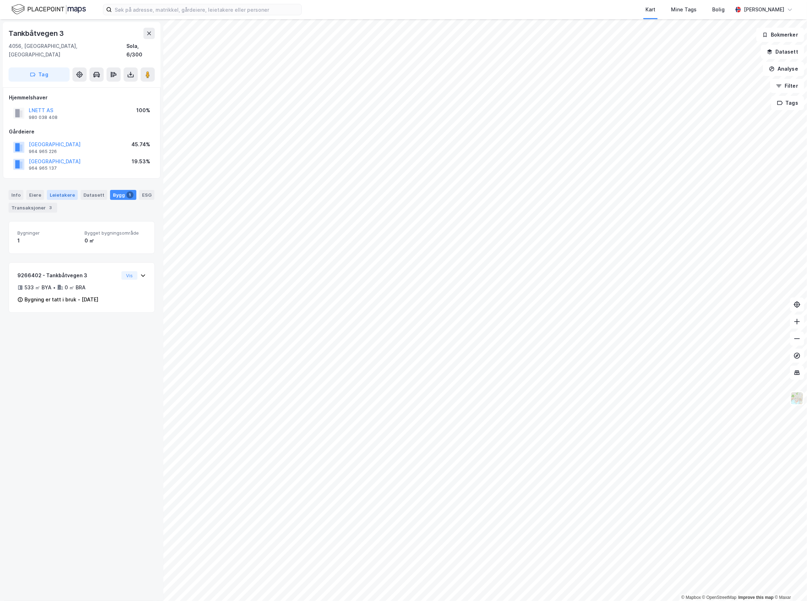
click at [68, 190] on div "Leietakere" at bounding box center [62, 195] width 31 height 10
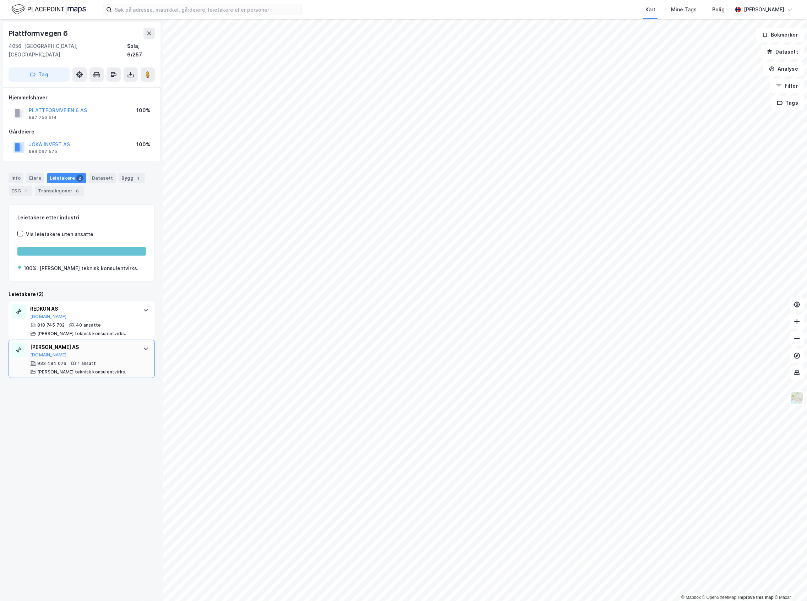
click at [118, 343] on div "[PERSON_NAME] AS" at bounding box center [83, 347] width 106 height 9
click at [121, 345] on div "[PERSON_NAME] AS [DOMAIN_NAME]" at bounding box center [83, 350] width 106 height 15
click at [104, 322] on div "818 745 702 40 ansatte [PERSON_NAME] teknisk konsulentvirks." at bounding box center [83, 329] width 106 height 14
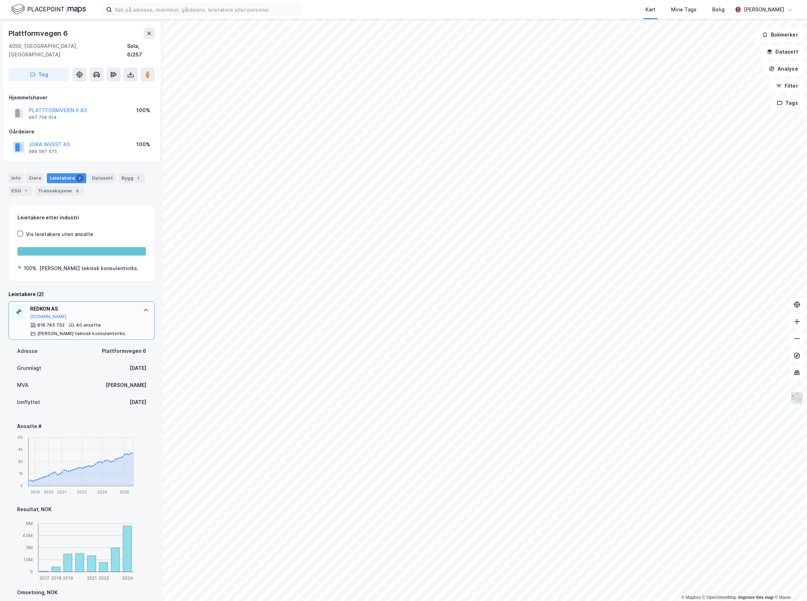
click at [104, 322] on div "818 745 702 40 ansatte [PERSON_NAME] teknisk konsulentvirks." at bounding box center [83, 329] width 106 height 14
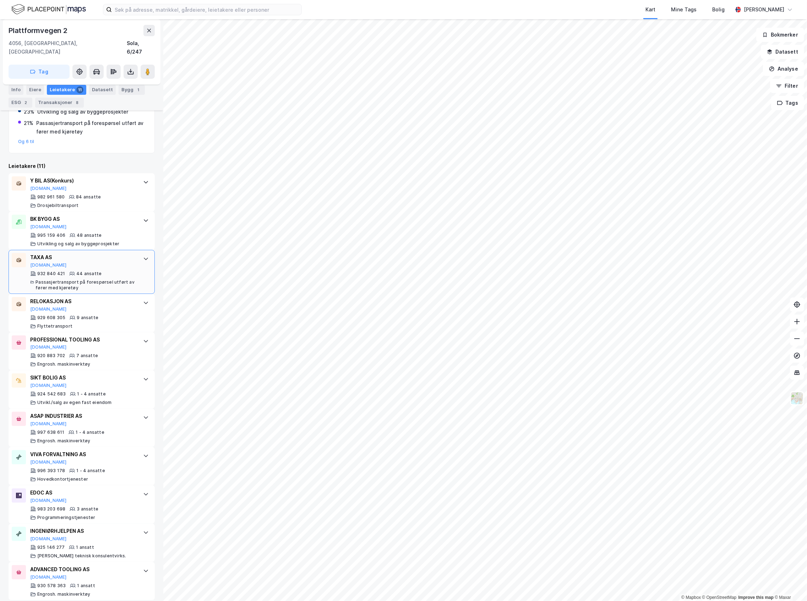
scroll to position [171, 0]
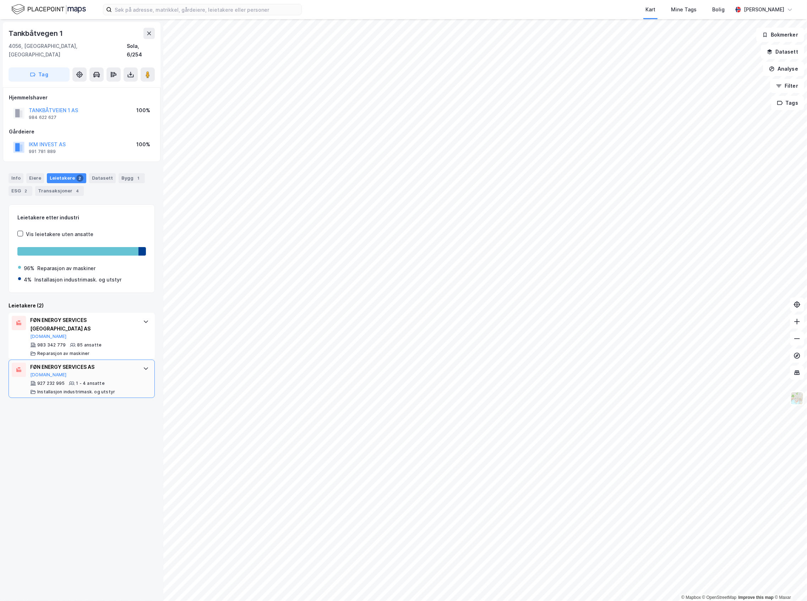
click at [134, 360] on div "FØN ENERGY SERVICES AS [DOMAIN_NAME] 927 232 995 1 - 4 ansatte Installasjon ind…" at bounding box center [82, 379] width 146 height 38
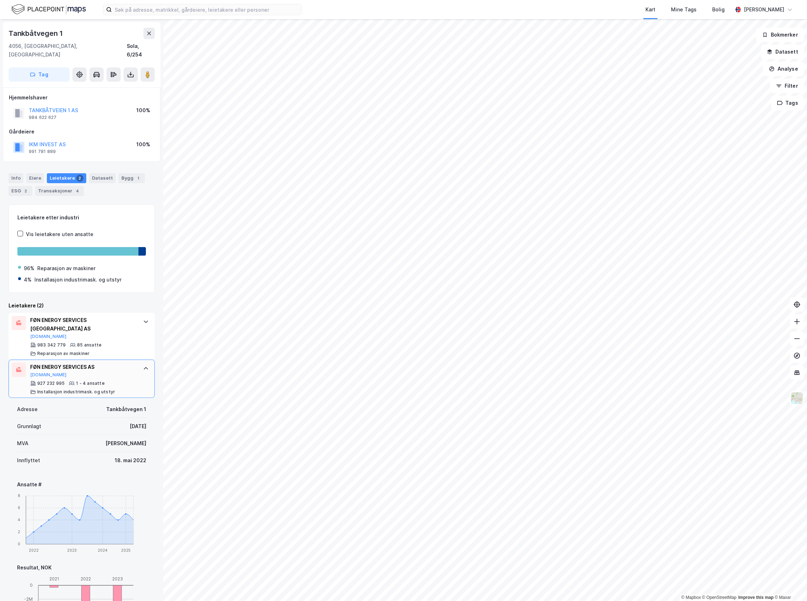
click at [140, 363] on div at bounding box center [145, 368] width 11 height 11
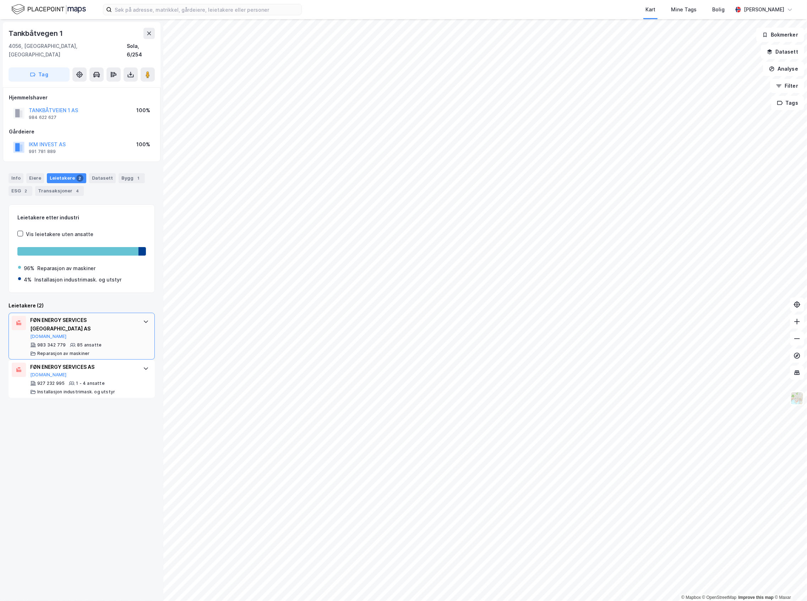
click at [134, 329] on div "FØN ENERGY SERVICES [GEOGRAPHIC_DATA] AS [DOMAIN_NAME] 983 342 779 85 ansatte R…" at bounding box center [82, 336] width 146 height 47
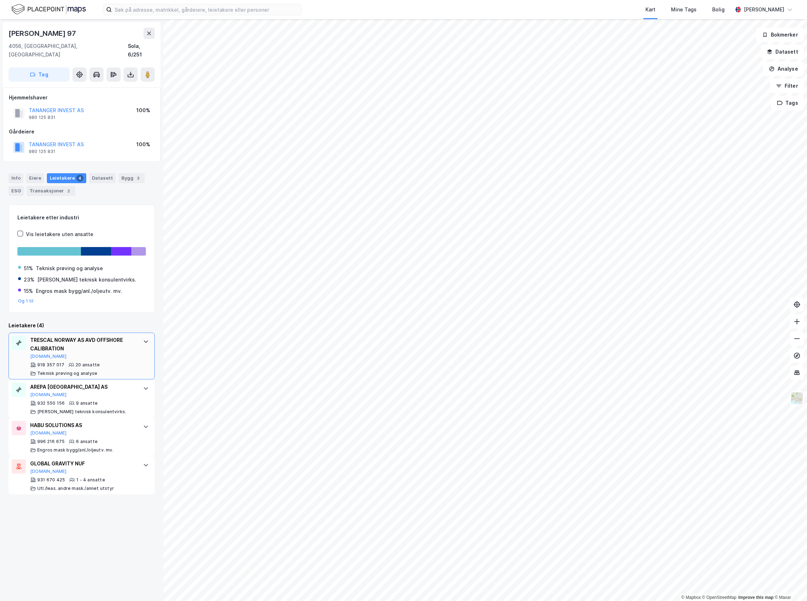
click at [141, 353] on div "TRESCAL NORWAY AS AVD OFFSHORE CALIBRATION [DOMAIN_NAME] 918 357 017 20 ansatte…" at bounding box center [82, 356] width 146 height 47
